Goal: Information Seeking & Learning: Find specific fact

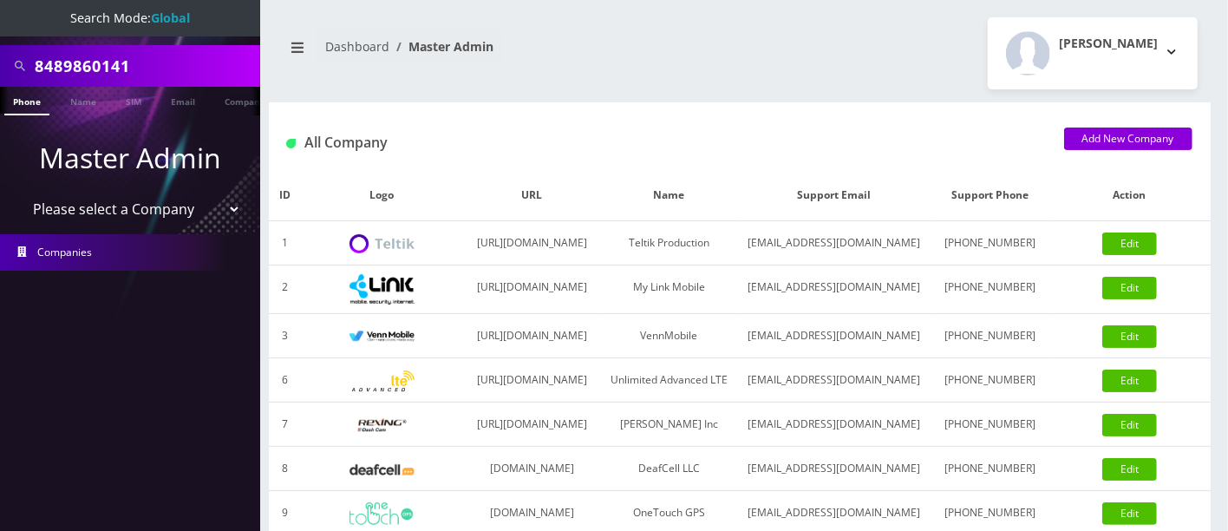
drag, startPoint x: 192, startPoint y: 60, endPoint x: 0, endPoint y: 29, distance: 194.2
click at [0, 29] on nav "Search Mode: Global 8489860141 Phone Name SIM Email Company Customer Master Adm…" at bounding box center [130, 265] width 260 height 531
type input "9295498645"
click at [29, 102] on link "Phone" at bounding box center [19, 101] width 45 height 29
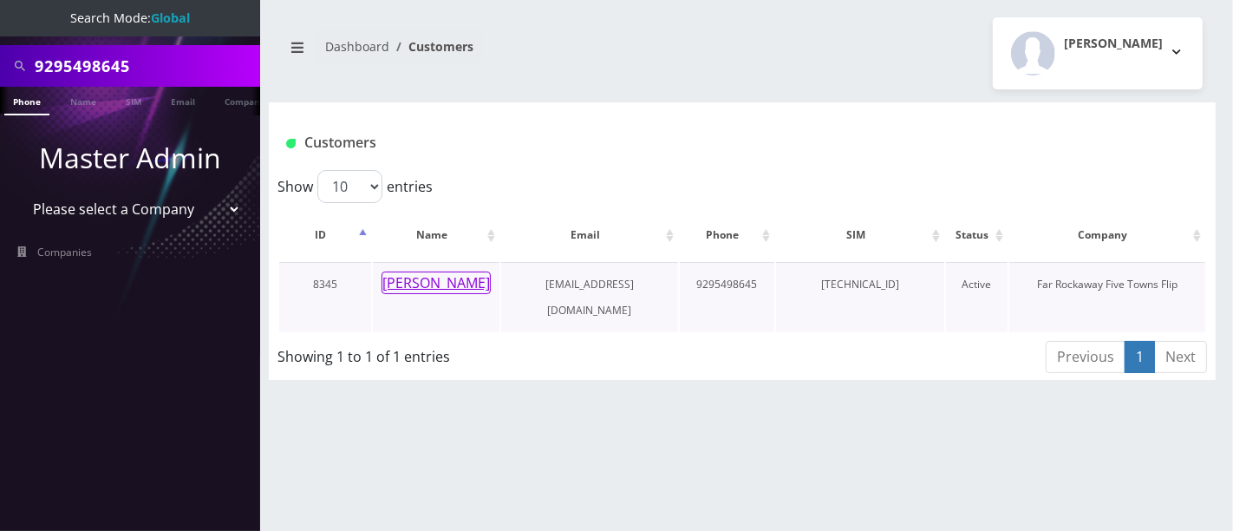
click at [441, 280] on button "malky reiter" at bounding box center [436, 282] width 109 height 23
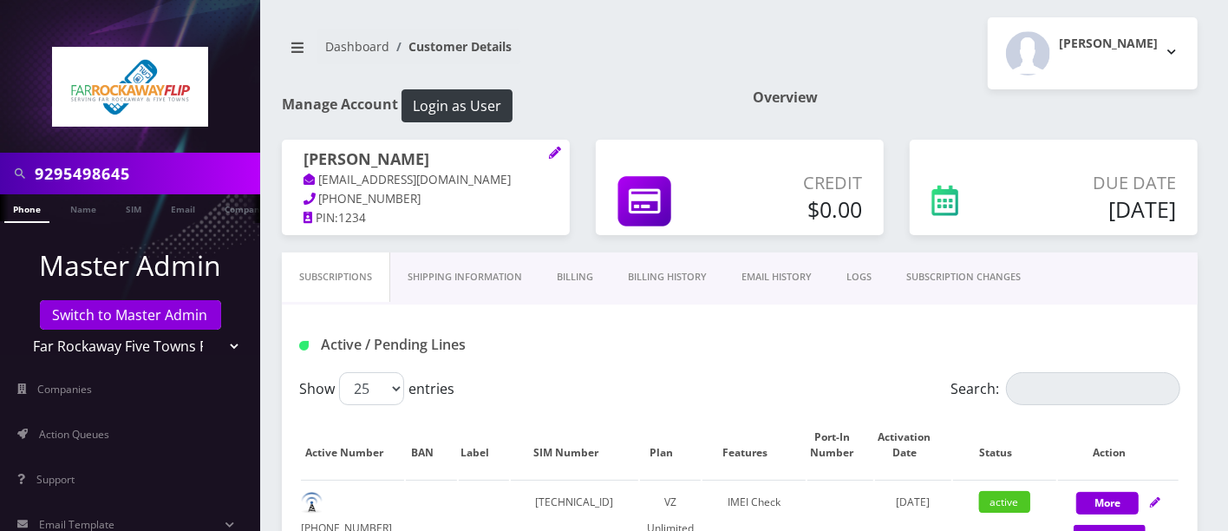
scroll to position [465, 0]
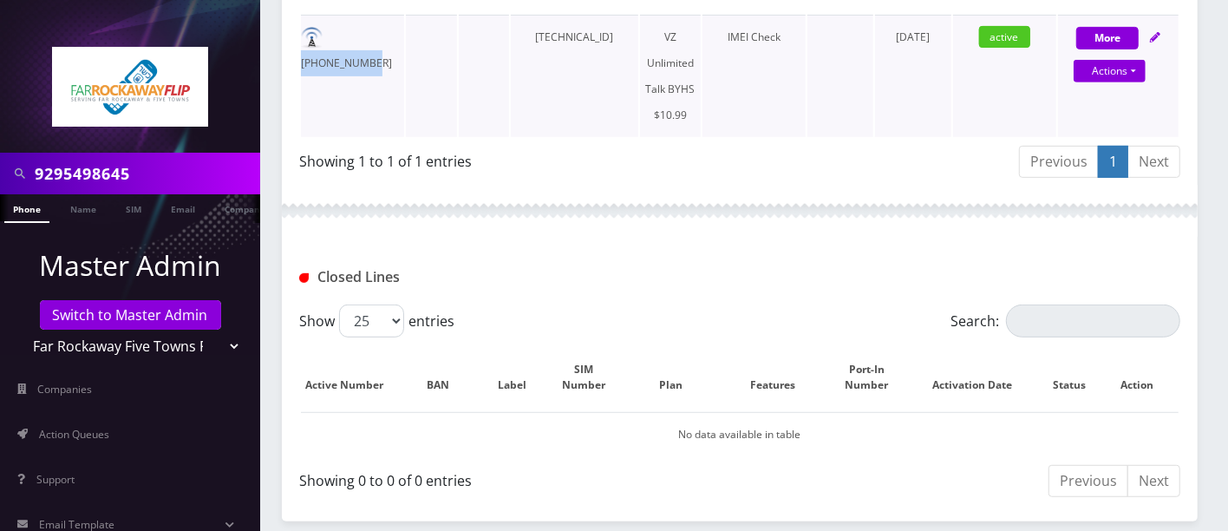
drag, startPoint x: 398, startPoint y: 32, endPoint x: 330, endPoint y: 33, distance: 67.7
click at [330, 33] on td "929-549-8645" at bounding box center [352, 76] width 103 height 122
copy td "929-549-8645"
click at [210, 347] on select "Teltik Production My Link Mobile VennMobile Unlimited Advanced LTE Rexing Inc D…" at bounding box center [130, 346] width 221 height 33
select select "20"
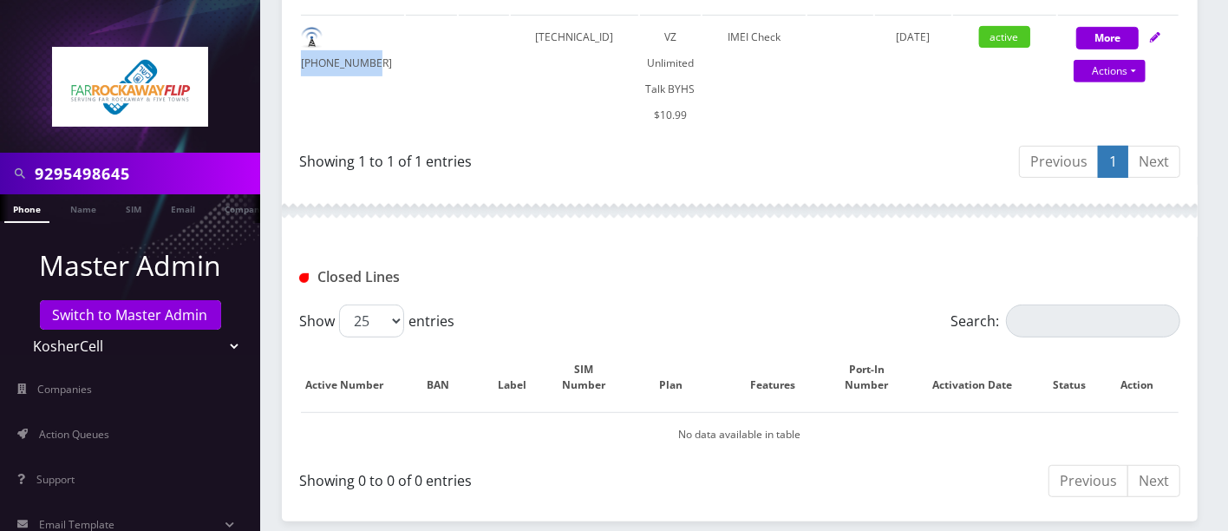
click at [20, 330] on select "Teltik Production My Link Mobile VennMobile Unlimited Advanced LTE Rexing Inc D…" at bounding box center [130, 346] width 221 height 33
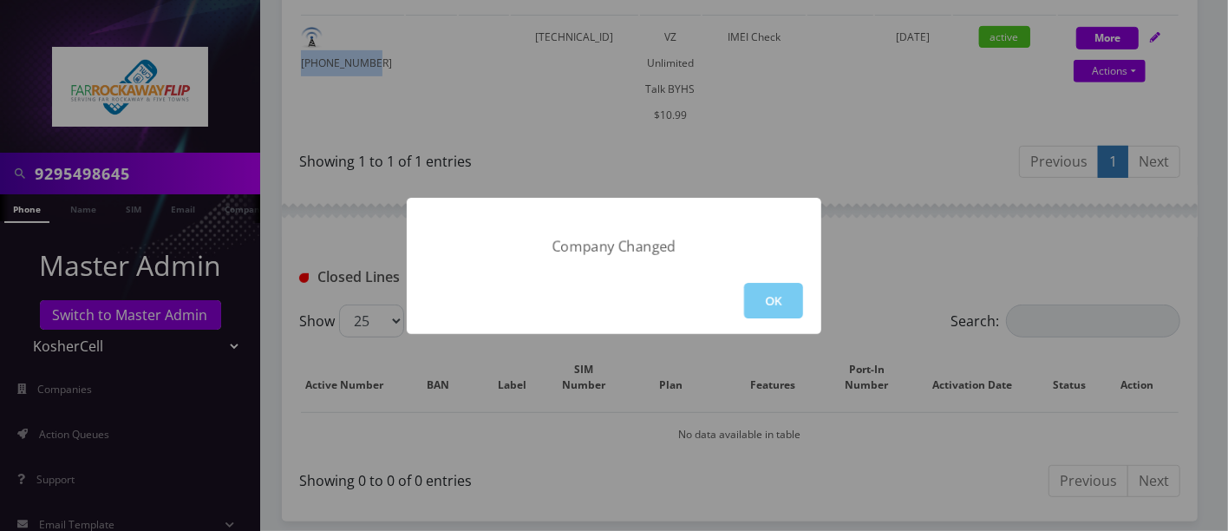
click at [775, 298] on button "OK" at bounding box center [773, 301] width 59 height 36
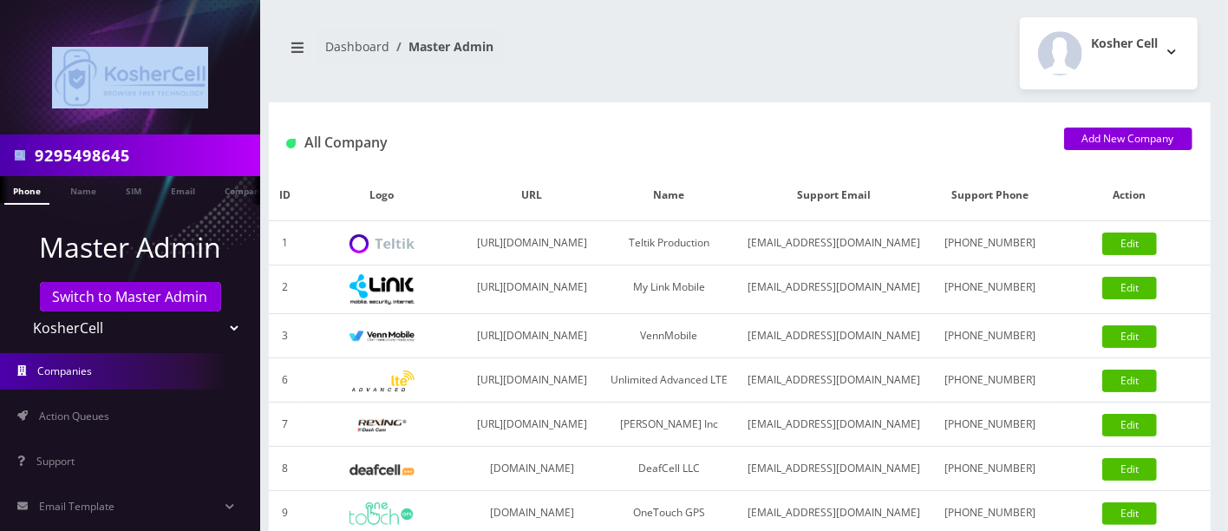
drag, startPoint x: 0, startPoint y: 0, endPoint x: 183, endPoint y: 151, distance: 237.2
click at [183, 150] on nav "9295498645 Phone Name SIM Email Company Customer Master Admin Switch to Master …" at bounding box center [130, 265] width 260 height 531
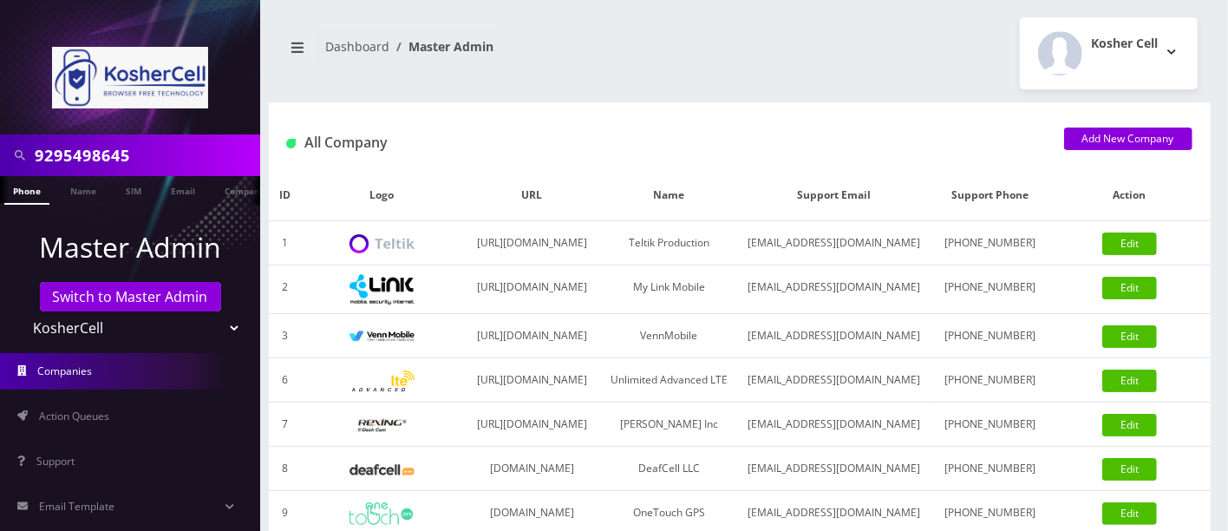
drag, startPoint x: 193, startPoint y: 155, endPoint x: 0, endPoint y: 152, distance: 192.6
click at [67, 155] on input "9295498645" at bounding box center [145, 155] width 221 height 33
click at [150, 157] on input "9295498645" at bounding box center [145, 155] width 221 height 33
click at [176, 155] on input "9295498645" at bounding box center [145, 155] width 221 height 33
drag, startPoint x: 191, startPoint y: 155, endPoint x: 67, endPoint y: 155, distance: 124.0
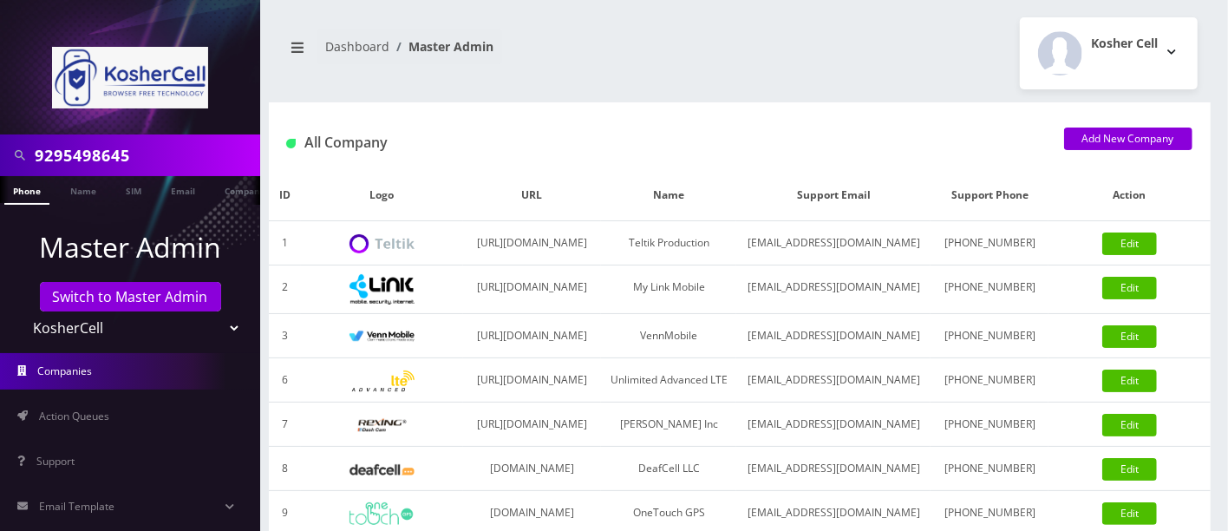
click at [67, 155] on input "9295498645" at bounding box center [145, 155] width 221 height 33
click at [77, 152] on input "9293338703" at bounding box center [145, 155] width 221 height 33
type input "9292338703"
click at [24, 189] on link "Phone" at bounding box center [26, 190] width 45 height 29
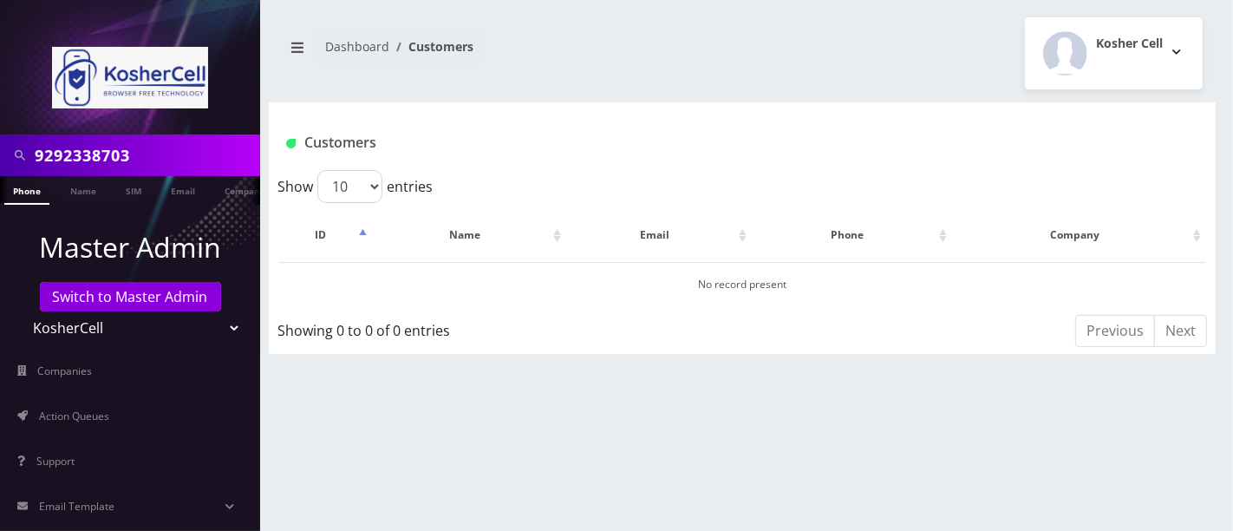
drag, startPoint x: 171, startPoint y: 153, endPoint x: 0, endPoint y: 102, distance: 178.1
click at [0, 102] on nav "9292338703 Phone Name SIM Email Company Customer Master Admin Switch to Master …" at bounding box center [130, 265] width 260 height 531
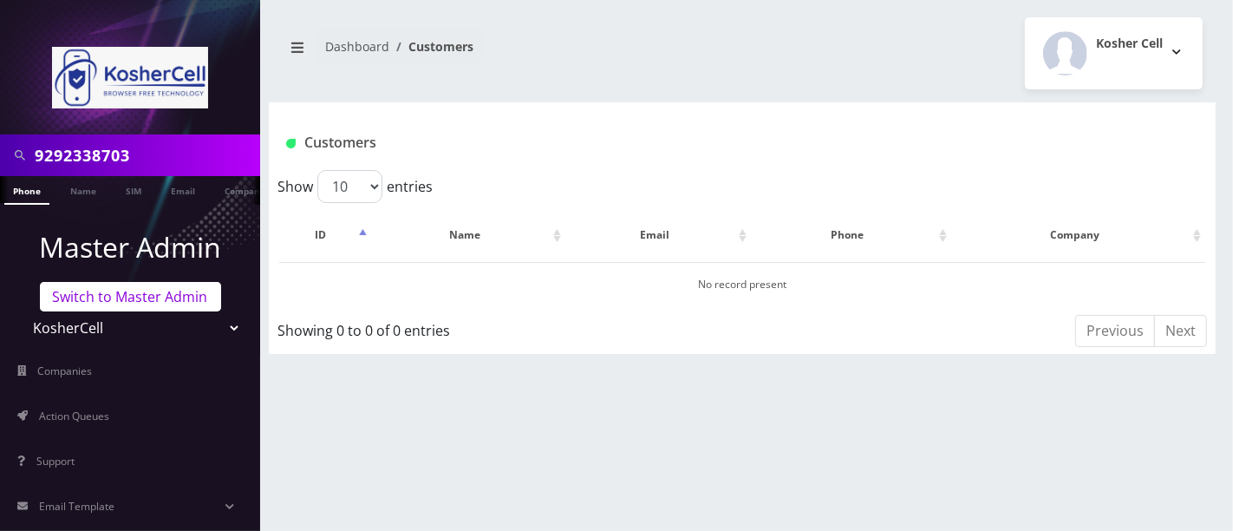
drag, startPoint x: 102, startPoint y: 298, endPoint x: 101, endPoint y: 283, distance: 15.7
click at [104, 298] on link "Switch to Master Admin" at bounding box center [130, 296] width 181 height 29
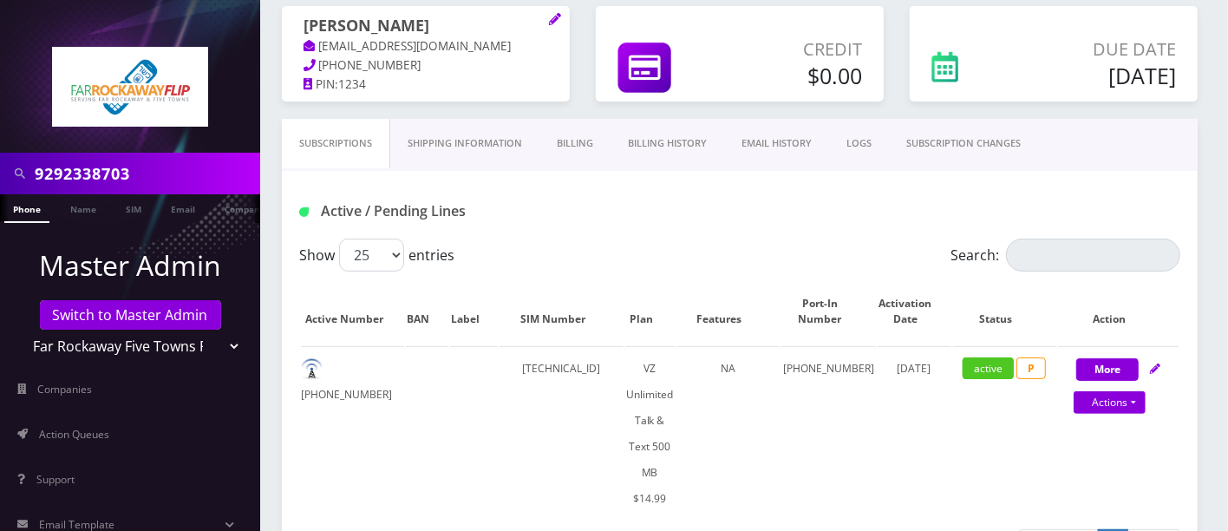
scroll to position [225, 0]
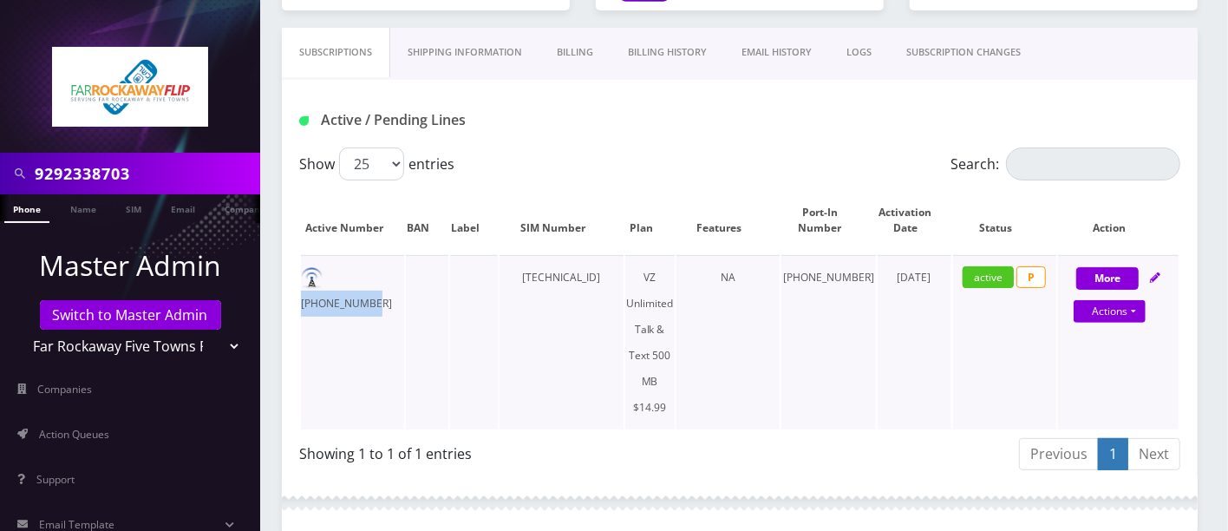
drag, startPoint x: 396, startPoint y: 273, endPoint x: 330, endPoint y: 277, distance: 66.9
click at [330, 277] on td "[PHONE_NUMBER]" at bounding box center [352, 342] width 103 height 174
copy td "[PHONE_NUMBER]"
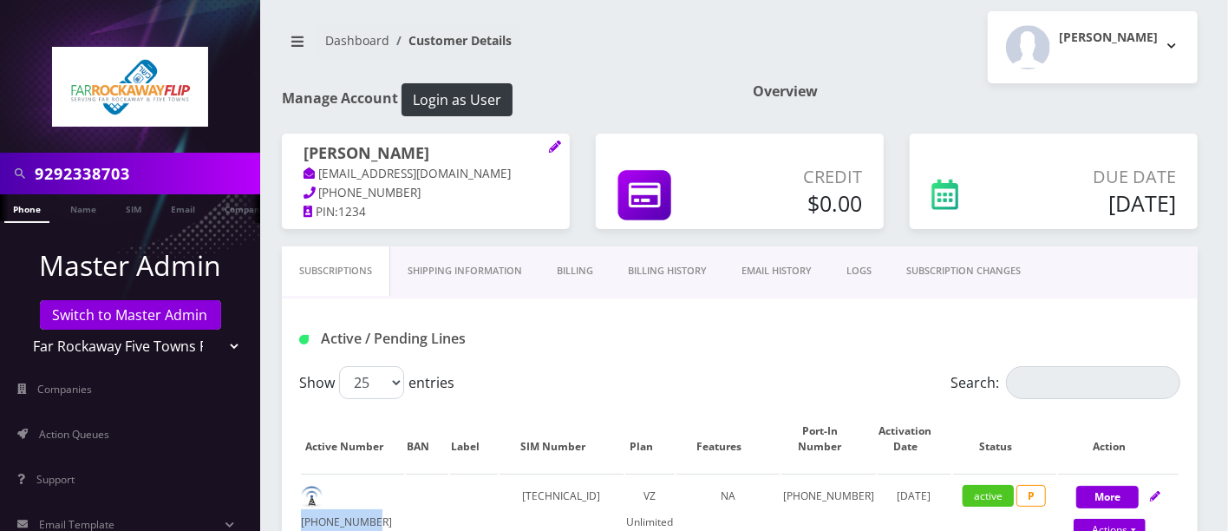
scroll to position [0, 0]
